Goal: Task Accomplishment & Management: Manage account settings

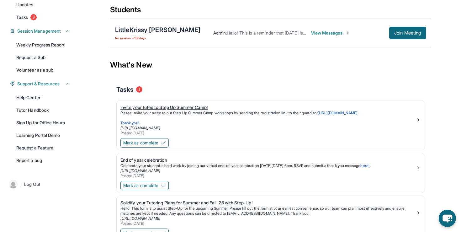
scroll to position [79, 0]
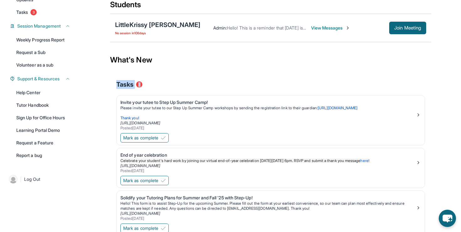
drag, startPoint x: 117, startPoint y: 84, endPoint x: 152, endPoint y: 88, distance: 35.9
click at [152, 88] on div "Tasks 3" at bounding box center [270, 84] width 309 height 9
click at [152, 138] on span "Mark as complete" at bounding box center [140, 138] width 35 height 6
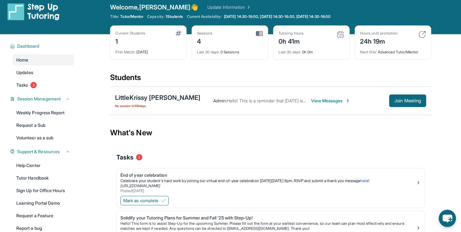
scroll to position [0, 0]
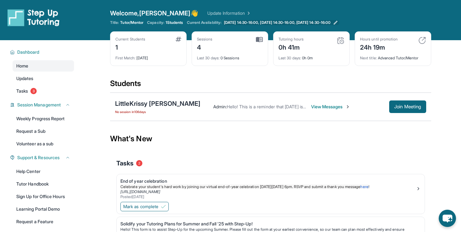
click at [331, 22] on span "Monday 14:30-16:00, Wednesday 14:30-16:00, Friday 14:30-16:00" at bounding box center [277, 22] width 107 height 5
